Goal: Task Accomplishment & Management: Use online tool/utility

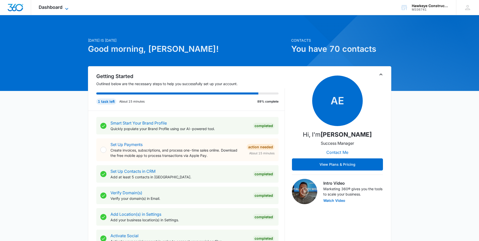
click at [68, 9] on icon at bounding box center [67, 9] width 6 height 6
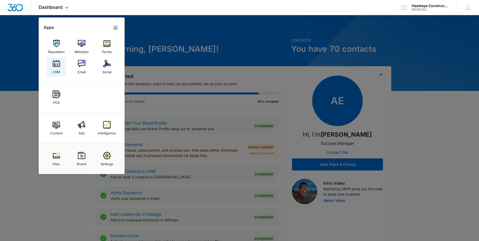
click at [51, 67] on link "CRM" at bounding box center [56, 66] width 19 height 19
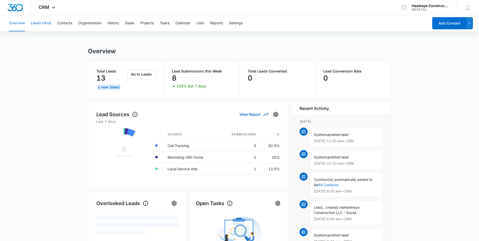
click at [46, 25] on button "Leads Inbox" at bounding box center [41, 23] width 20 height 16
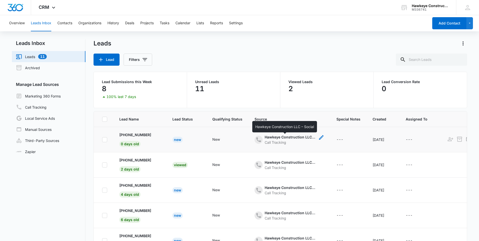
click at [293, 136] on div "Hawkeye Construction LLC – Social" at bounding box center [289, 136] width 51 height 5
click at [143, 135] on p "[PHONE_NUMBER]" at bounding box center [135, 134] width 32 height 5
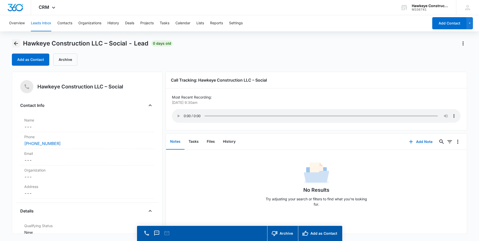
click at [18, 43] on icon "Back" at bounding box center [16, 43] width 4 height 4
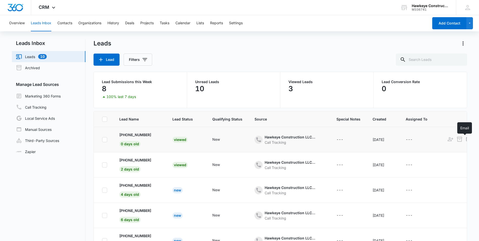
click at [465, 139] on div at bounding box center [468, 140] width 7 height 8
